Goal: Check status: Check status

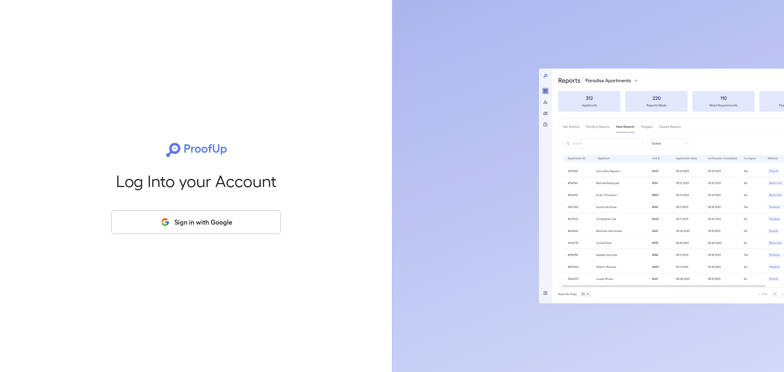
click at [219, 227] on button "Sign in with Google" at bounding box center [196, 222] width 170 height 24
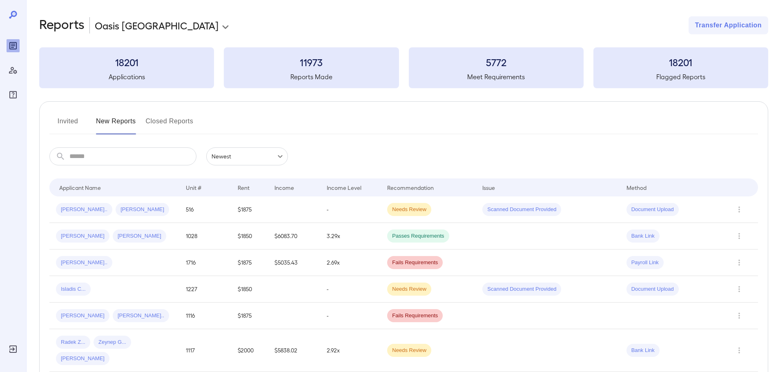
click at [107, 156] on input "text" at bounding box center [132, 156] width 127 height 18
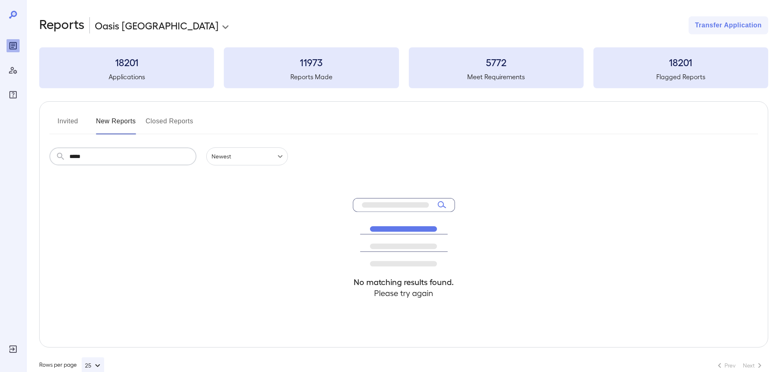
click at [110, 154] on input "*****" at bounding box center [132, 156] width 127 height 18
click at [414, 203] on icon at bounding box center [395, 204] width 67 height 5
click at [418, 204] on icon at bounding box center [395, 204] width 67 height 5
click at [445, 207] on icon at bounding box center [444, 207] width 3 height 2
drag, startPoint x: 107, startPoint y: 156, endPoint x: 166, endPoint y: 170, distance: 60.1
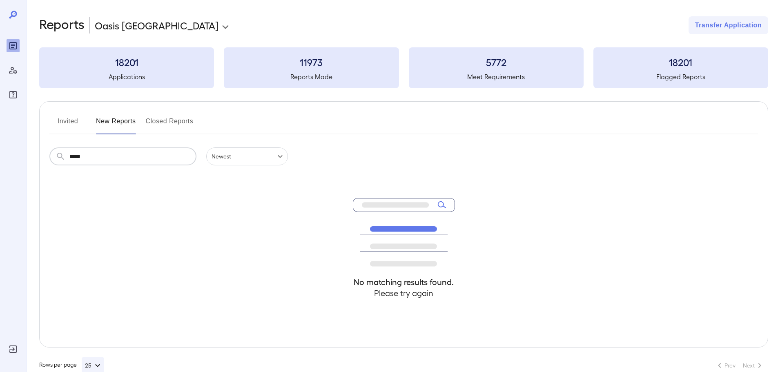
click at [0, 151] on div "**********" at bounding box center [389, 186] width 778 height 372
type input "****"
click at [389, 207] on icon at bounding box center [395, 204] width 67 height 5
click at [15, 16] on icon at bounding box center [13, 15] width 8 height 8
click at [17, 43] on icon "Reports" at bounding box center [12, 45] width 7 height 7
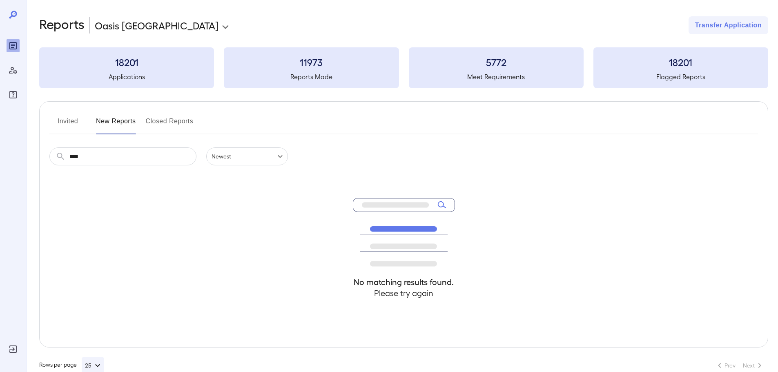
click at [95, 238] on div "No matching results found. Please try again" at bounding box center [403, 256] width 708 height 182
click at [11, 46] on icon "Reports" at bounding box center [13, 46] width 4 height 4
click at [289, 78] on h5 "Reports Made" at bounding box center [311, 77] width 175 height 10
click at [113, 72] on h5 "Applications" at bounding box center [126, 77] width 175 height 10
click at [124, 63] on h3 "18201" at bounding box center [126, 62] width 175 height 13
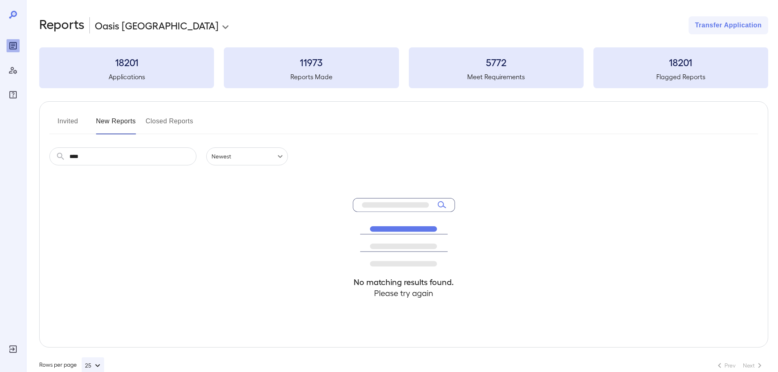
click at [129, 64] on h3 "18201" at bounding box center [126, 62] width 175 height 13
click at [143, 194] on div "No matching results found. Please try again" at bounding box center [403, 256] width 708 height 182
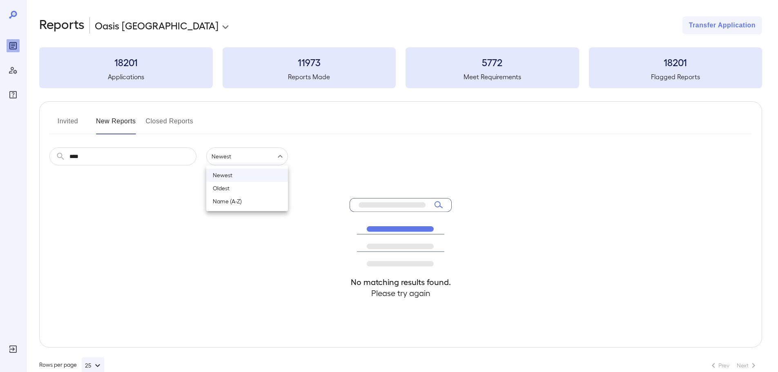
click at [231, 164] on body "**********" at bounding box center [389, 186] width 778 height 372
click at [229, 173] on li "Newest" at bounding box center [247, 175] width 82 height 13
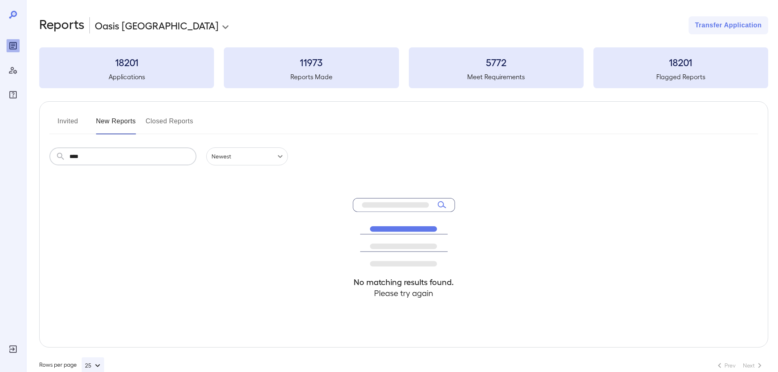
drag, startPoint x: 117, startPoint y: 160, endPoint x: 49, endPoint y: 166, distance: 67.6
click at [38, 159] on div "**********" at bounding box center [402, 195] width 752 height 390
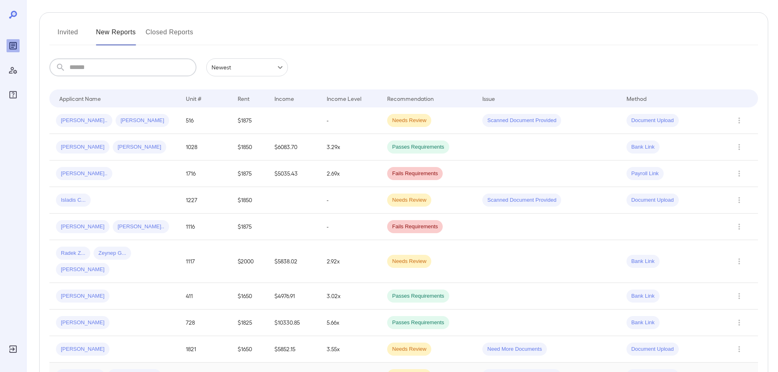
scroll to position [88, 0]
click at [397, 123] on span "Needs Review" at bounding box center [409, 122] width 44 height 8
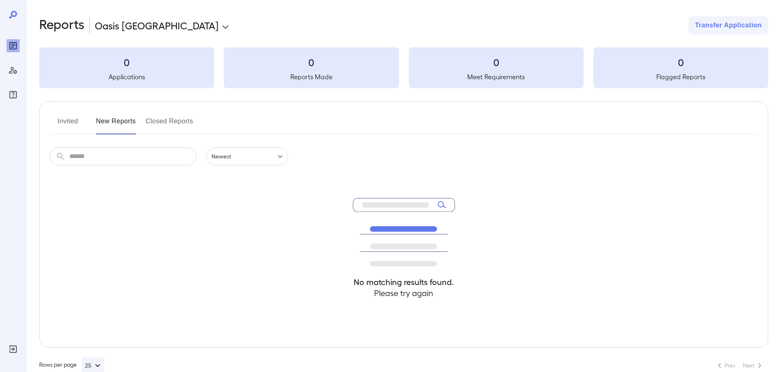
scroll to position [18, 0]
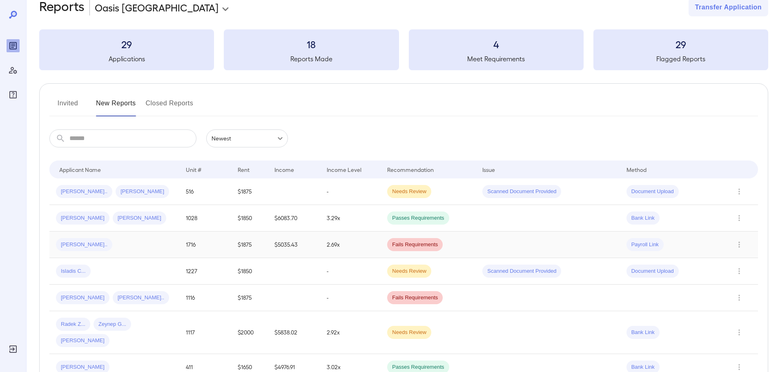
click at [406, 246] on span "Fails Requirements" at bounding box center [415, 245] width 56 height 8
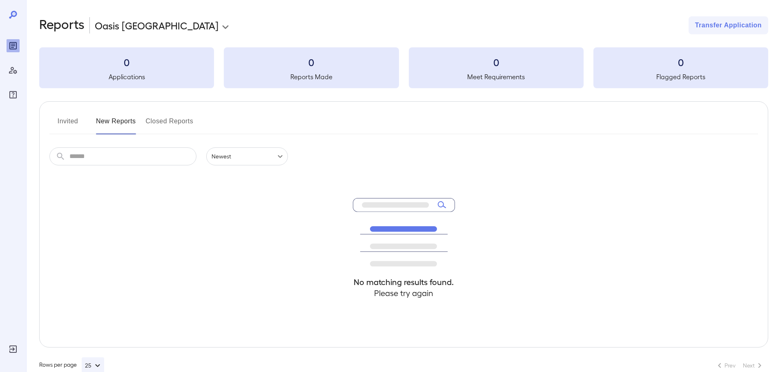
scroll to position [18, 0]
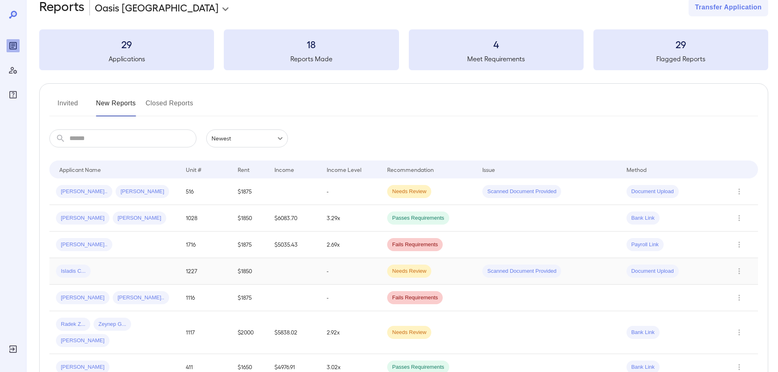
click at [414, 270] on span "Needs Review" at bounding box center [409, 271] width 44 height 8
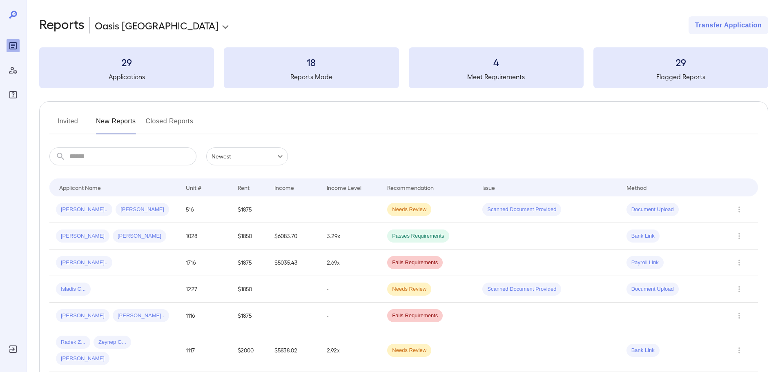
drag, startPoint x: 65, startPoint y: 124, endPoint x: 79, endPoint y: 129, distance: 14.7
click at [66, 124] on button "Invited" at bounding box center [67, 125] width 37 height 20
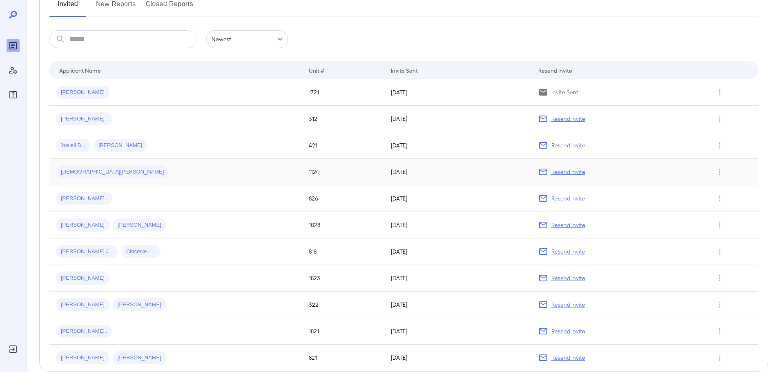
scroll to position [122, 0]
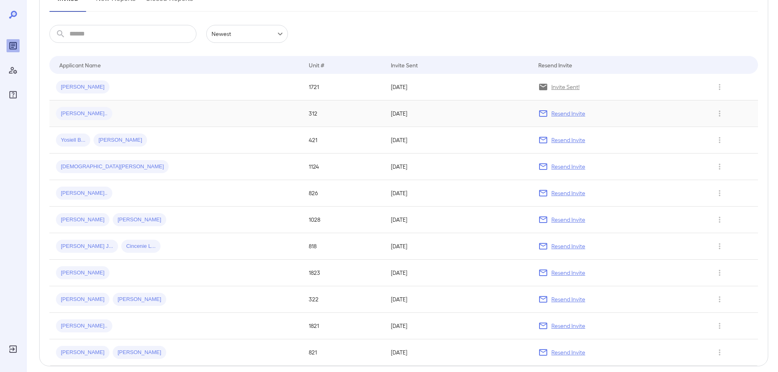
click at [551, 116] on p "Resend Invite" at bounding box center [568, 113] width 34 height 8
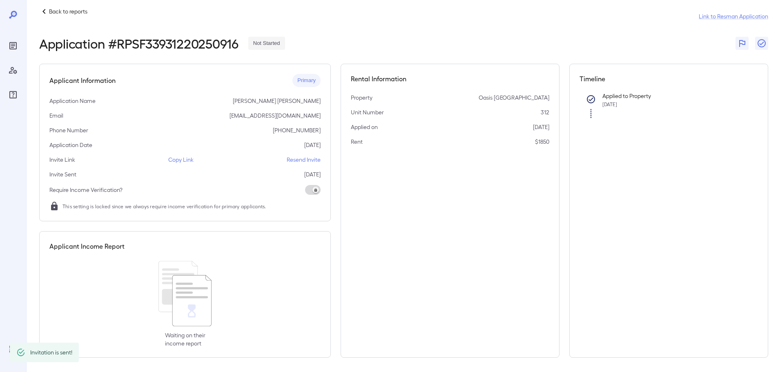
scroll to position [12, 0]
click at [42, 10] on icon at bounding box center [44, 9] width 10 height 10
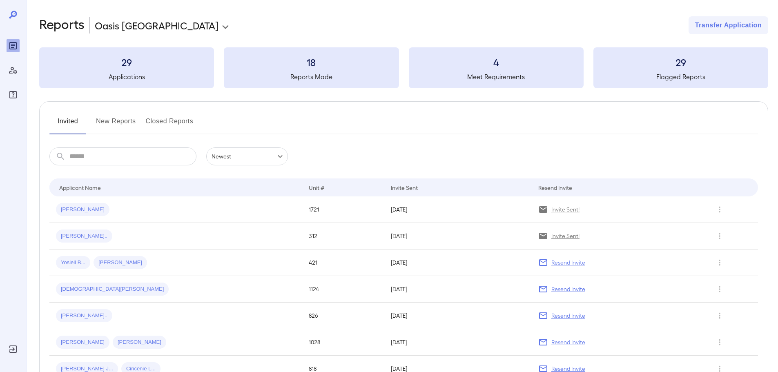
click at [107, 120] on button "New Reports" at bounding box center [116, 125] width 40 height 20
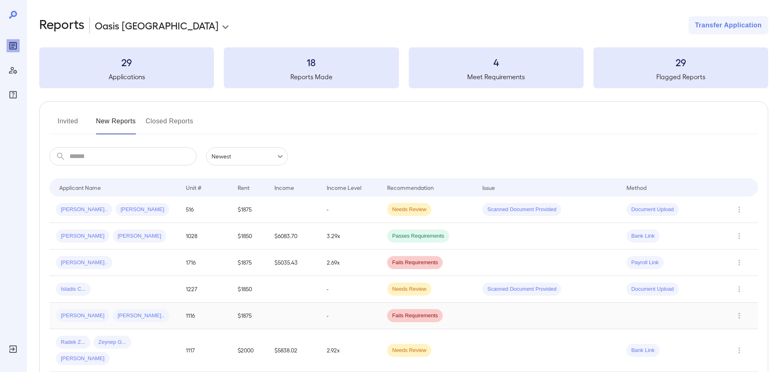
click at [434, 318] on span "Fails Requirements" at bounding box center [415, 316] width 56 height 8
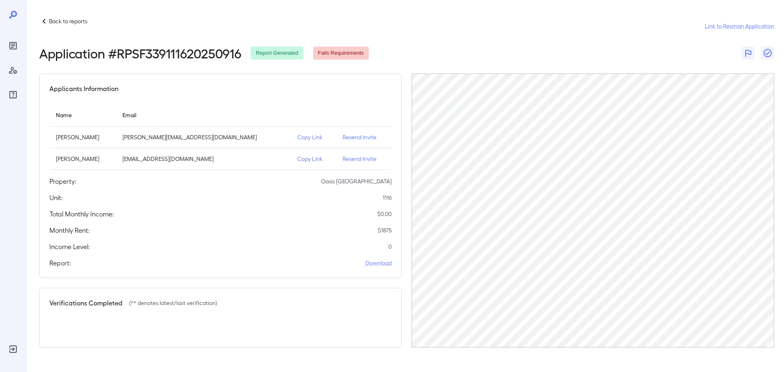
click at [12, 13] on icon at bounding box center [13, 15] width 8 height 8
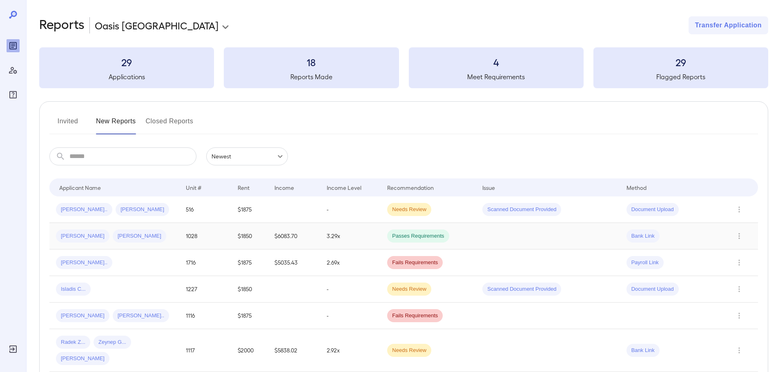
scroll to position [41, 0]
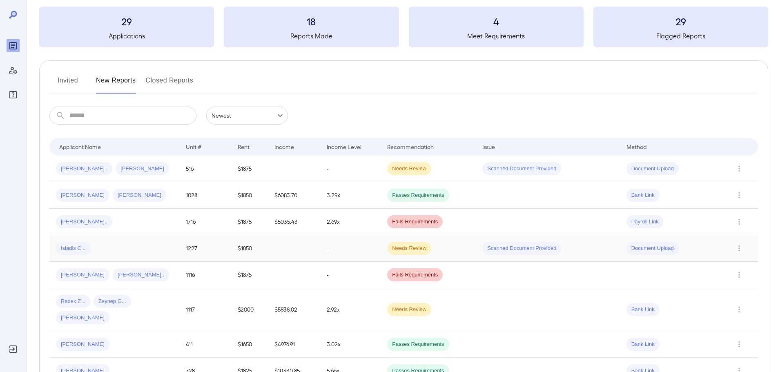
click at [416, 253] on div "Needs Review" at bounding box center [409, 248] width 44 height 13
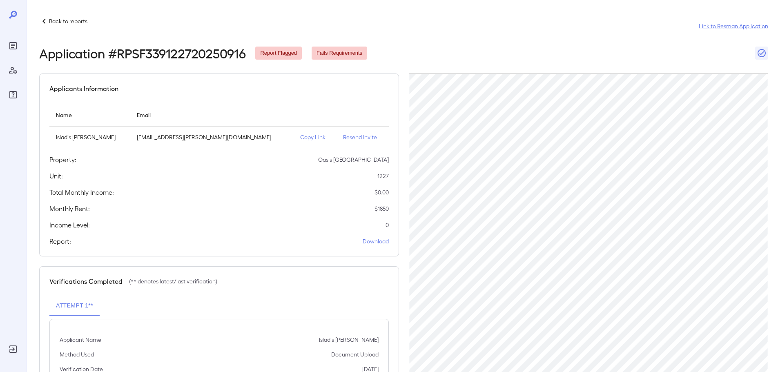
scroll to position [82, 0]
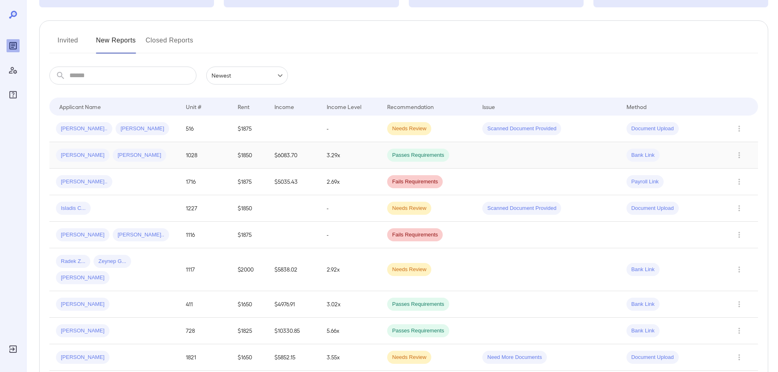
scroll to position [82, 0]
click at [403, 265] on span "Needs Review" at bounding box center [409, 269] width 44 height 8
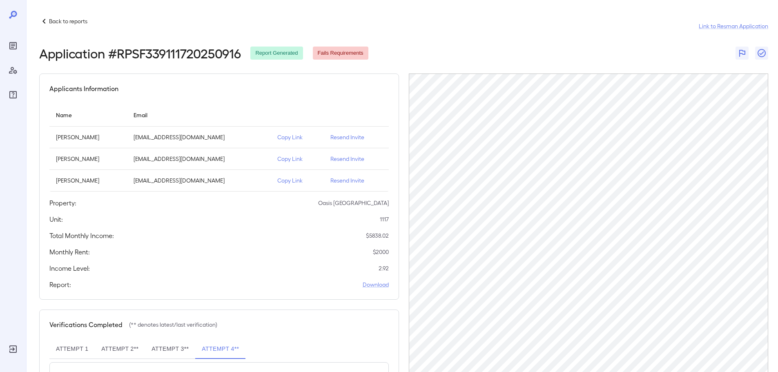
click at [334, 138] on p "Resend Invite" at bounding box center [356, 137] width 52 height 8
click at [339, 160] on p "Resend Invite" at bounding box center [356, 159] width 52 height 8
click at [343, 181] on p "Resend Invite" at bounding box center [356, 180] width 52 height 8
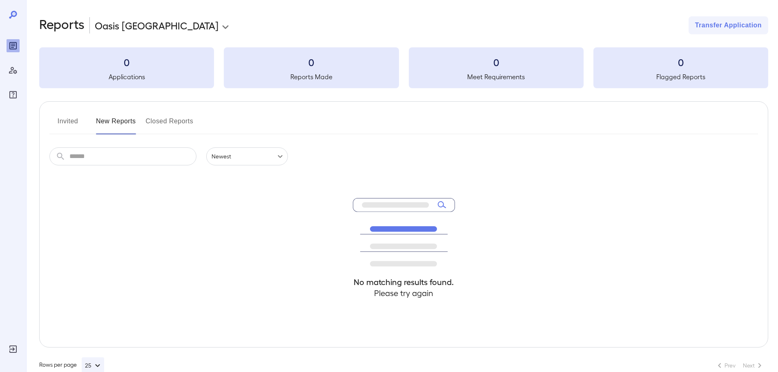
scroll to position [18, 0]
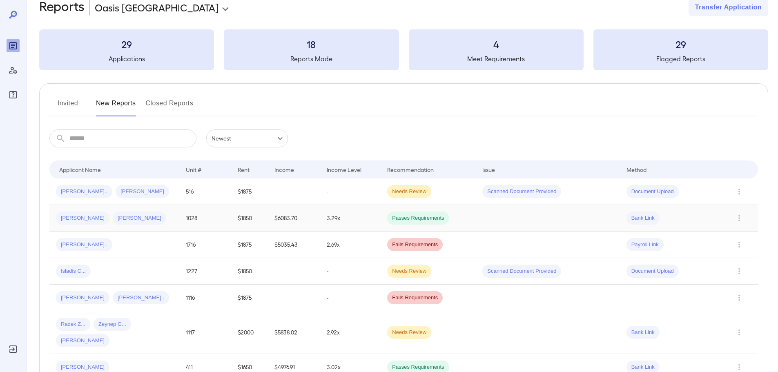
click at [113, 218] on span "[PERSON_NAME]" at bounding box center [139, 218] width 53 height 8
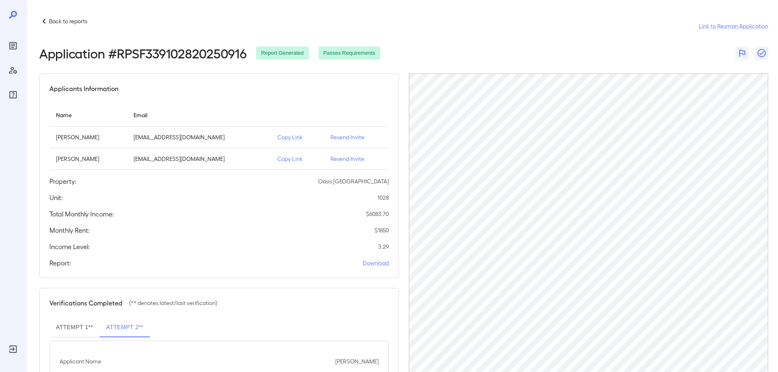
click at [47, 21] on icon at bounding box center [44, 21] width 10 height 10
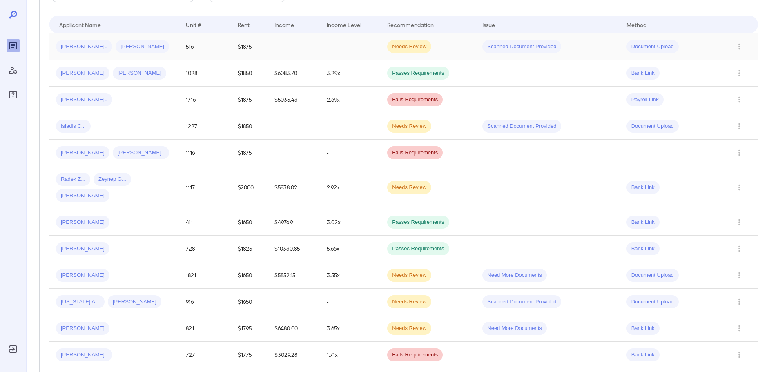
scroll to position [163, 0]
click at [73, 126] on span "Isladis C..." at bounding box center [73, 126] width 35 height 8
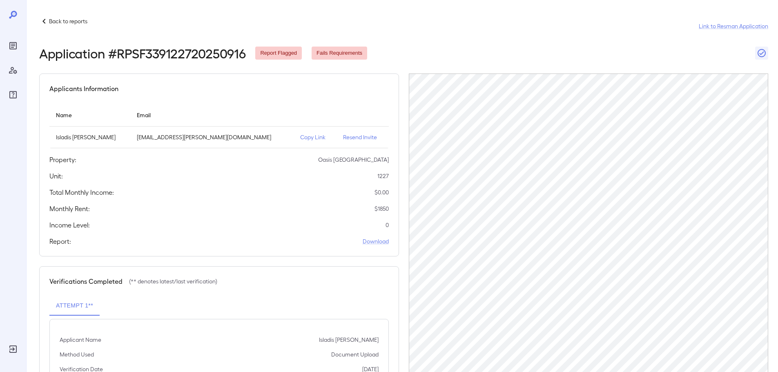
click at [343, 139] on p "Resend Invite" at bounding box center [362, 137] width 39 height 8
click at [45, 21] on icon at bounding box center [44, 21] width 10 height 10
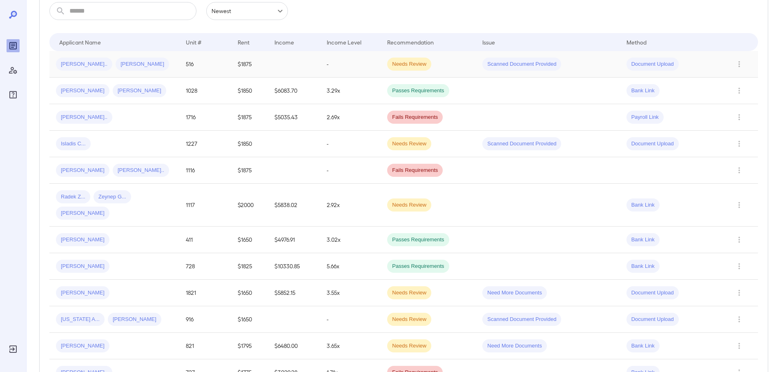
scroll to position [163, 0]
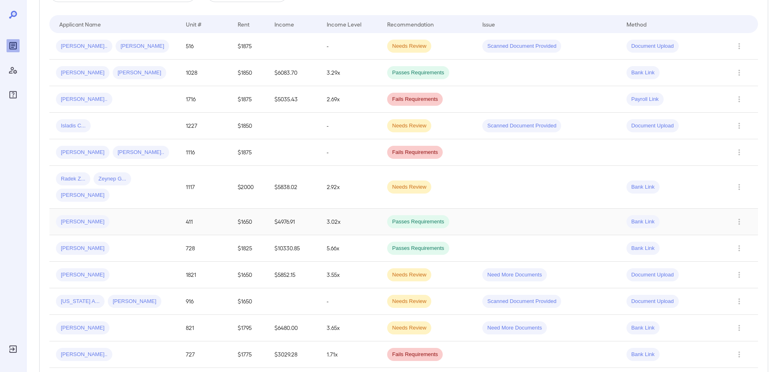
click at [76, 218] on span "[PERSON_NAME]" at bounding box center [82, 222] width 53 height 8
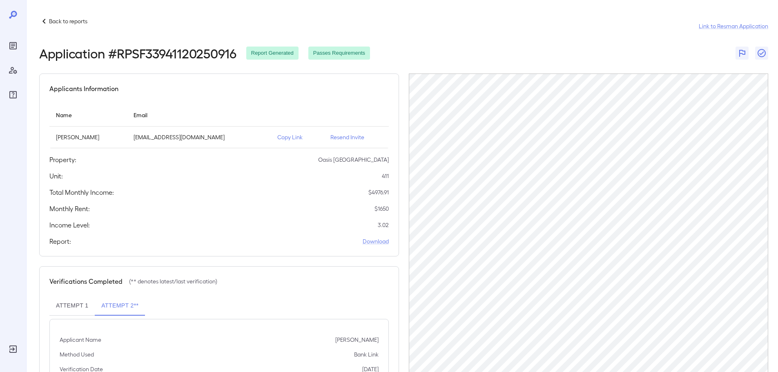
click at [47, 21] on icon at bounding box center [44, 21] width 10 height 10
